Goal: Connect with others: Connect with others

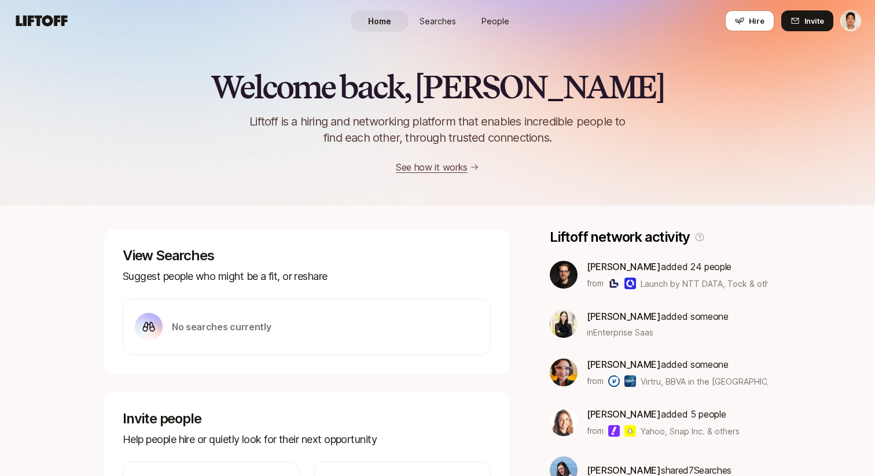
click at [439, 21] on span "Searches" at bounding box center [438, 21] width 36 height 12
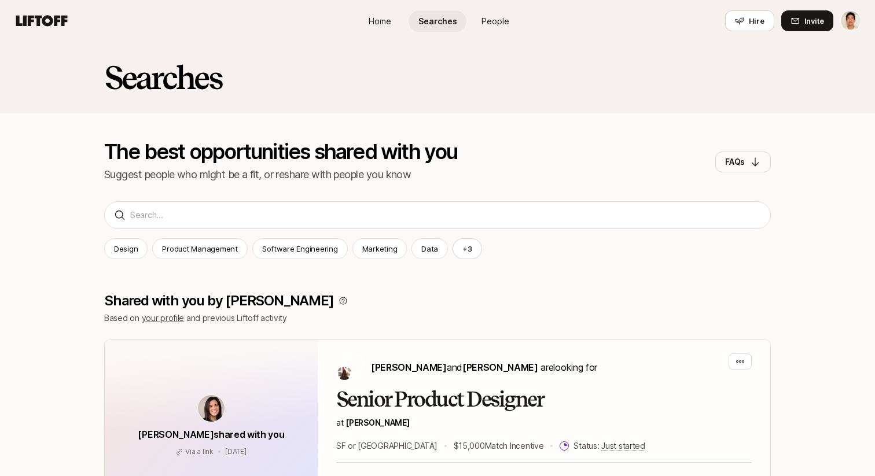
click at [382, 28] on link "Home" at bounding box center [380, 20] width 58 height 21
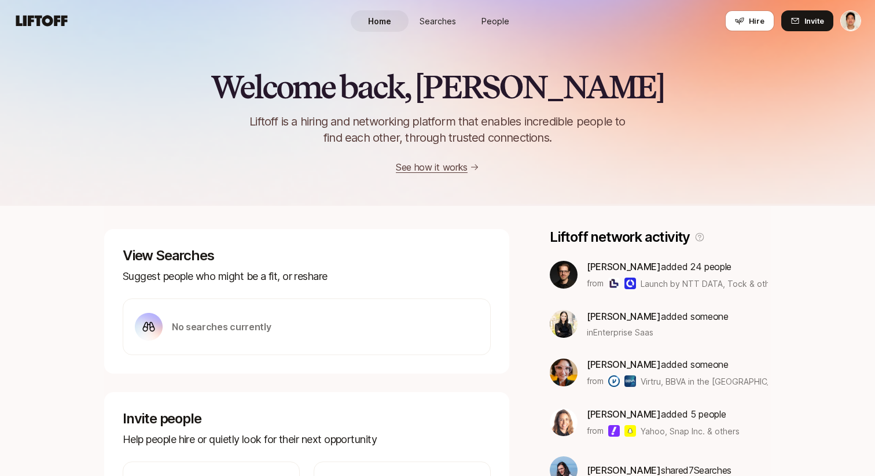
click at [448, 25] on span "Searches" at bounding box center [438, 21] width 36 height 12
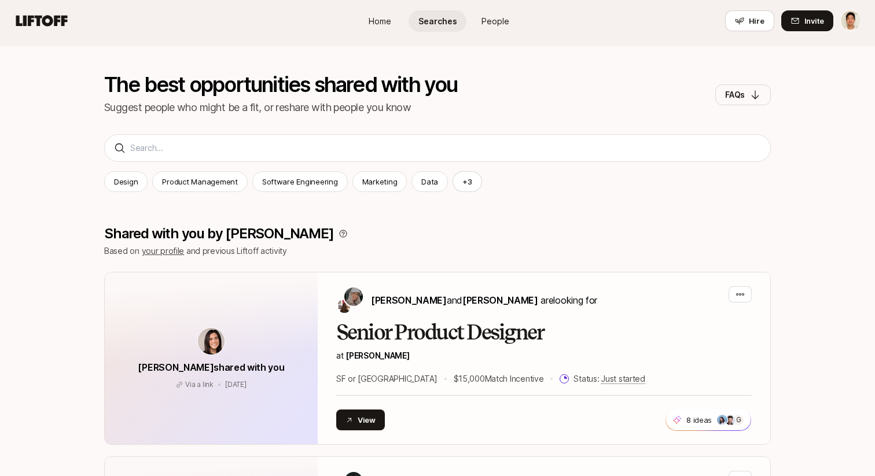
scroll to position [68, 0]
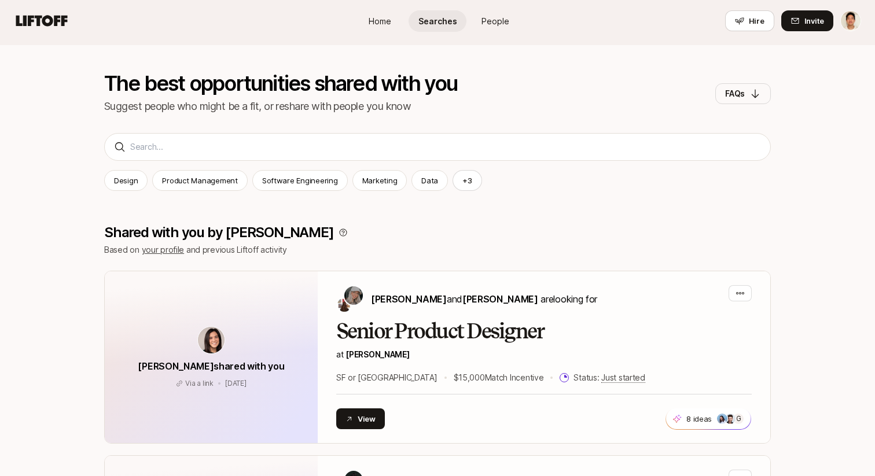
click at [497, 27] on span "People" at bounding box center [495, 21] width 28 height 12
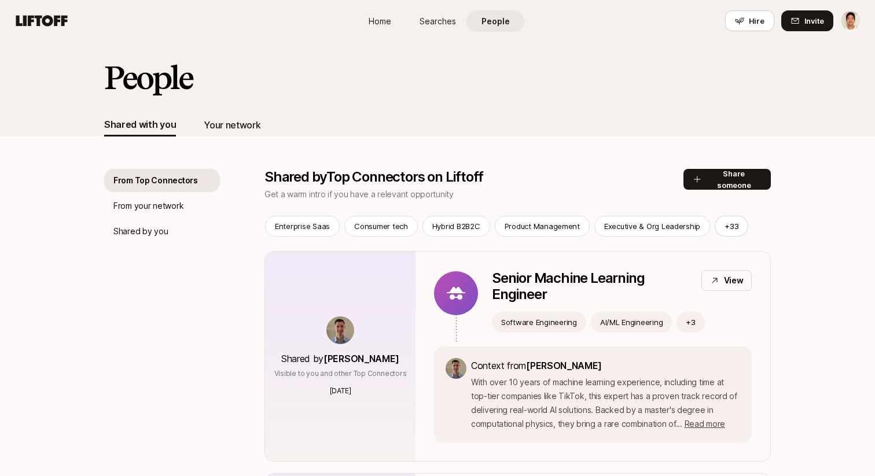
click at [251, 124] on div "Your network" at bounding box center [232, 124] width 57 height 15
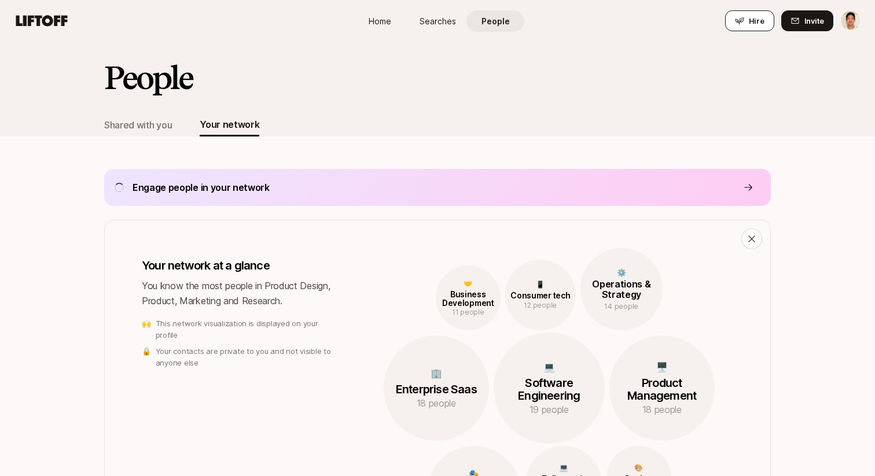
click at [758, 21] on span "Hire" at bounding box center [757, 21] width 16 height 12
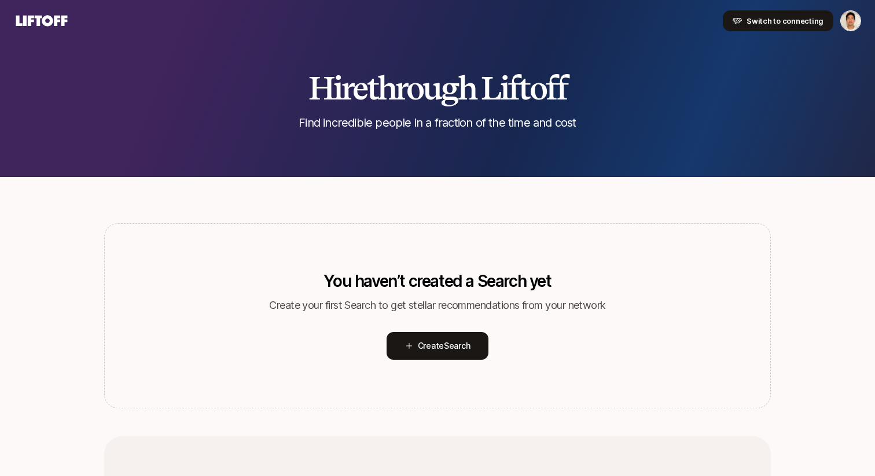
click at [778, 21] on span "Switch to connecting" at bounding box center [785, 21] width 77 height 12
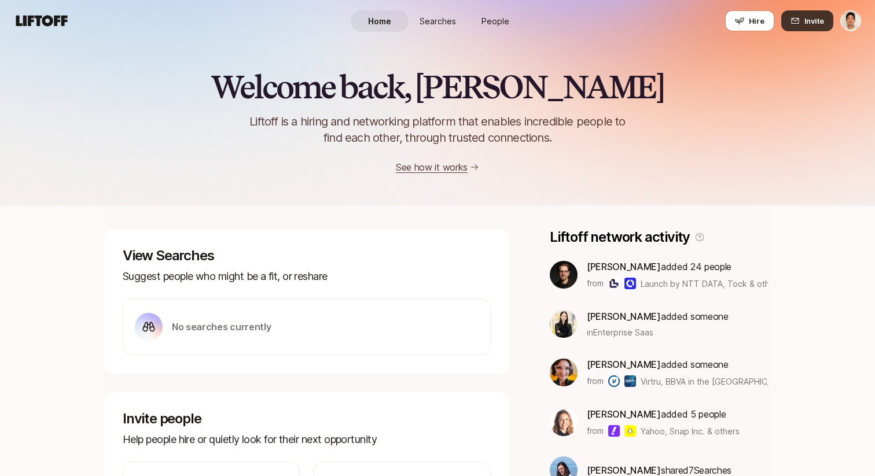
click at [795, 21] on icon at bounding box center [795, 21] width 8 height 6
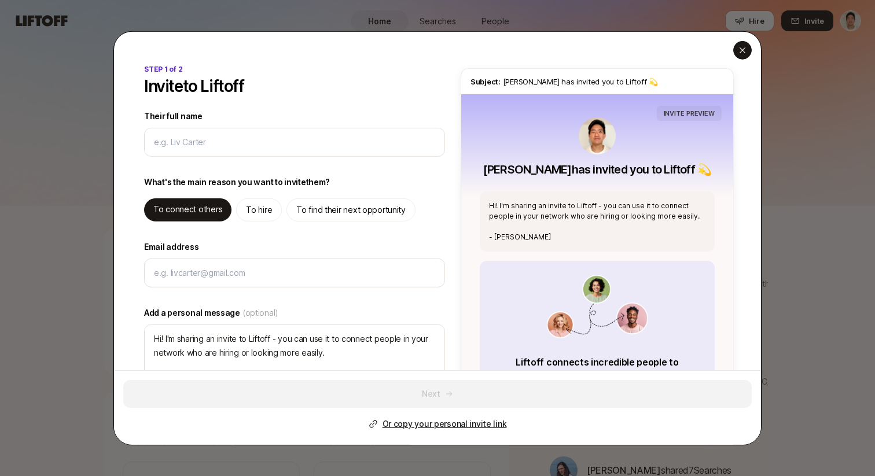
type textarea "x"
click at [744, 50] on icon "button" at bounding box center [742, 49] width 9 height 9
